Goal: Task Accomplishment & Management: Use online tool/utility

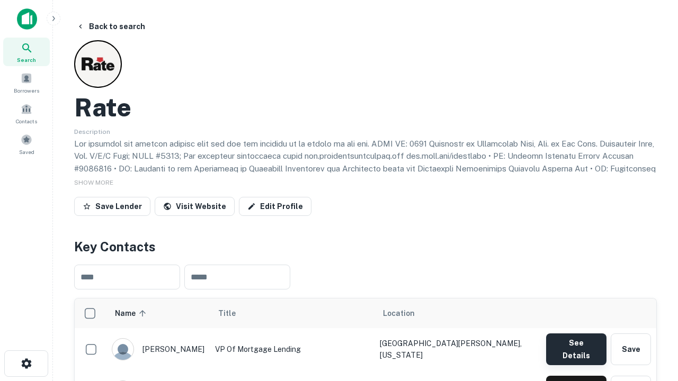
click at [576, 344] on button "See Details" at bounding box center [576, 350] width 60 height 32
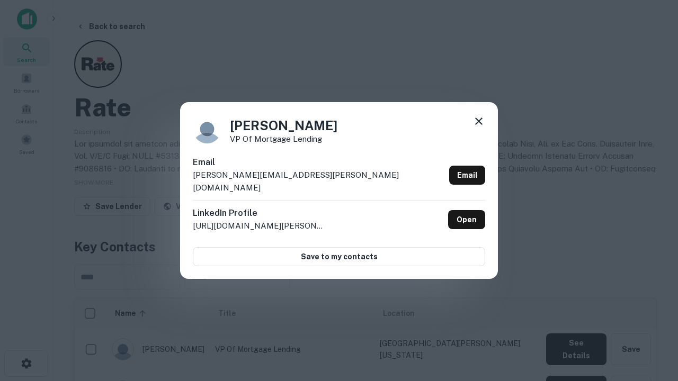
click at [479, 128] on icon at bounding box center [479, 121] width 13 height 13
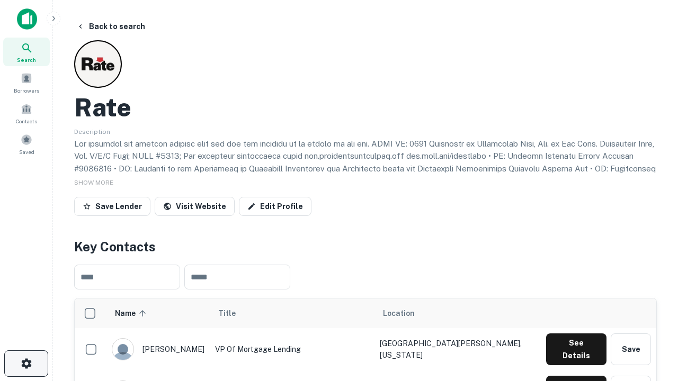
click at [26, 364] on icon "button" at bounding box center [26, 364] width 13 height 13
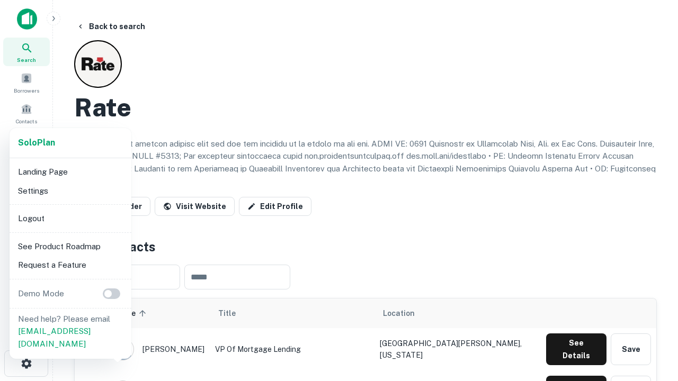
click at [70, 218] on li "Logout" at bounding box center [70, 218] width 113 height 19
